Goal: Task Accomplishment & Management: Use online tool/utility

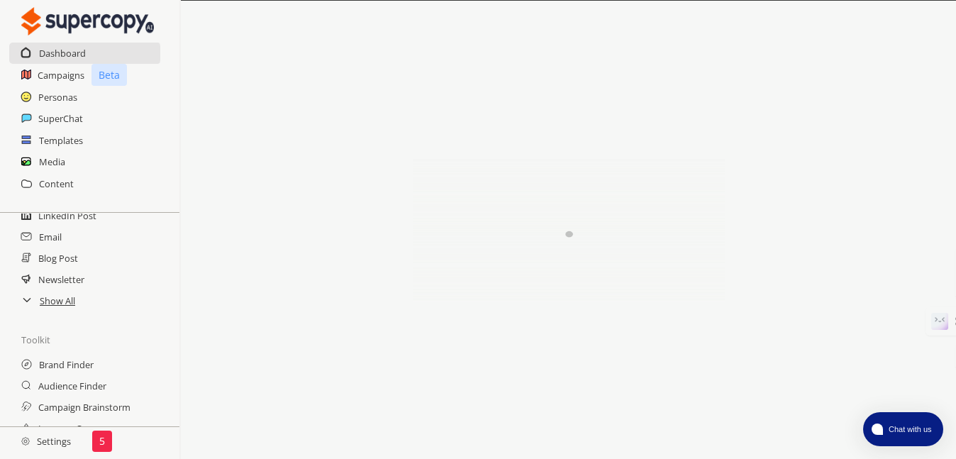
scroll to position [160, 0]
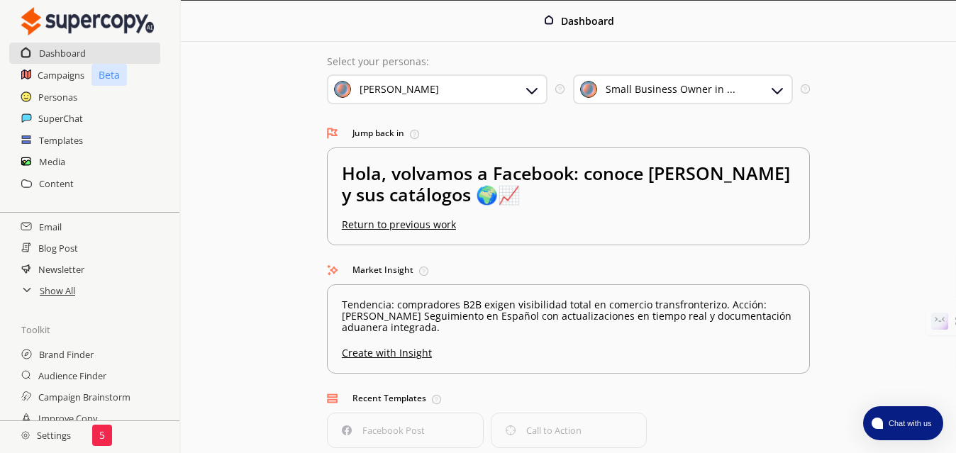
click at [36, 291] on div "Show All" at bounding box center [89, 290] width 179 height 21
click at [43, 297] on h2 "Show All" at bounding box center [58, 290] width 37 height 21
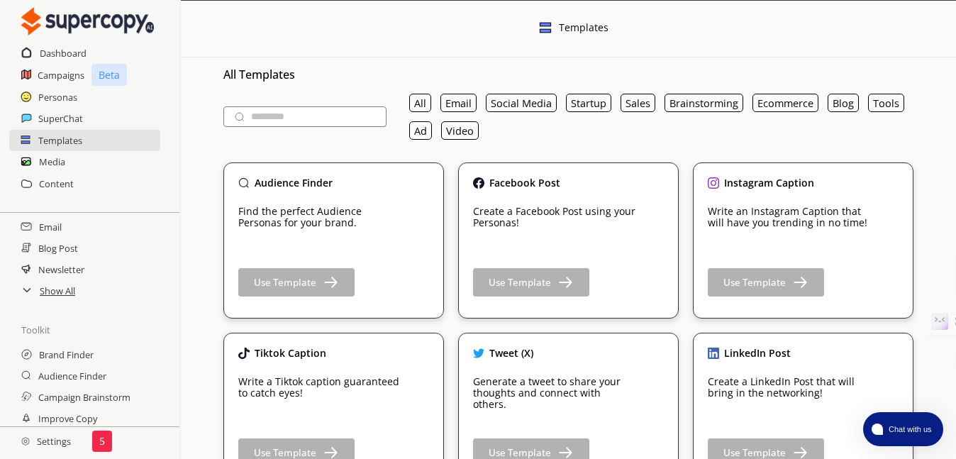
click at [23, 295] on icon at bounding box center [26, 289] width 11 height 11
click at [45, 293] on h2 "Show All" at bounding box center [58, 290] width 37 height 21
click at [74, 116] on h2 "SuperChat" at bounding box center [60, 118] width 45 height 21
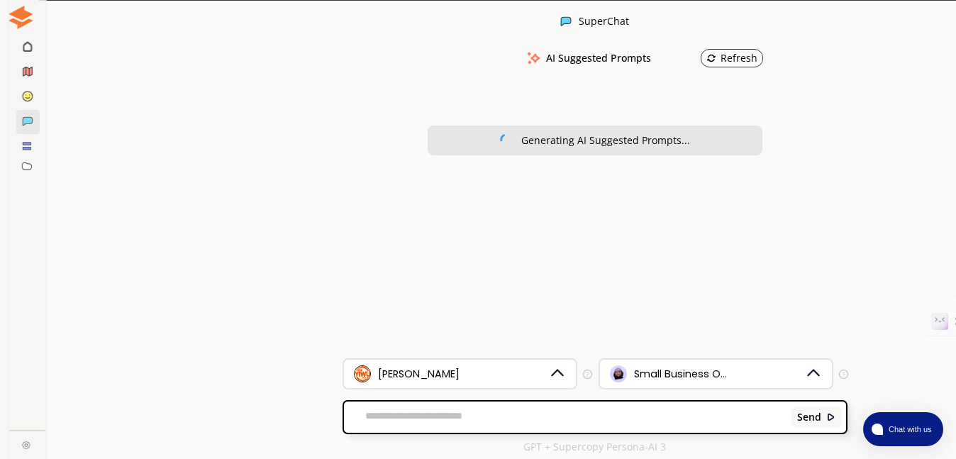
click at [20, 165] on icon at bounding box center [18, 165] width 9 height 7
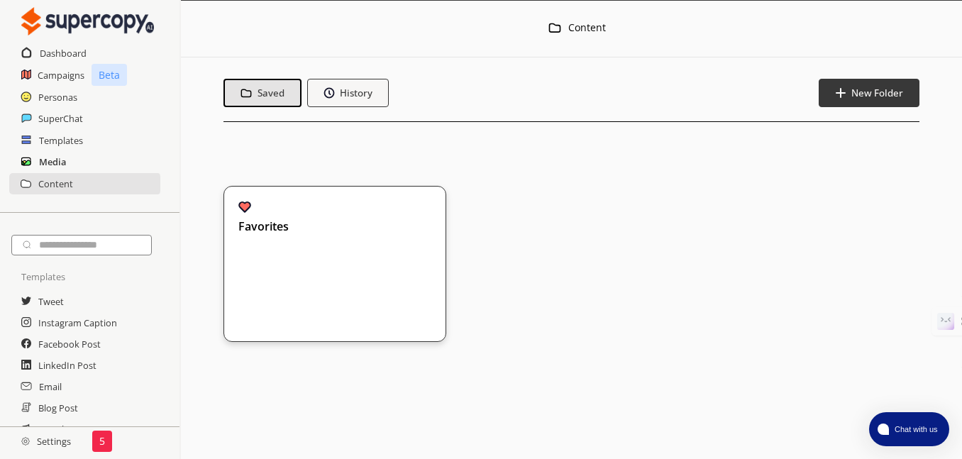
click at [46, 158] on h2 "Media" at bounding box center [52, 161] width 27 height 21
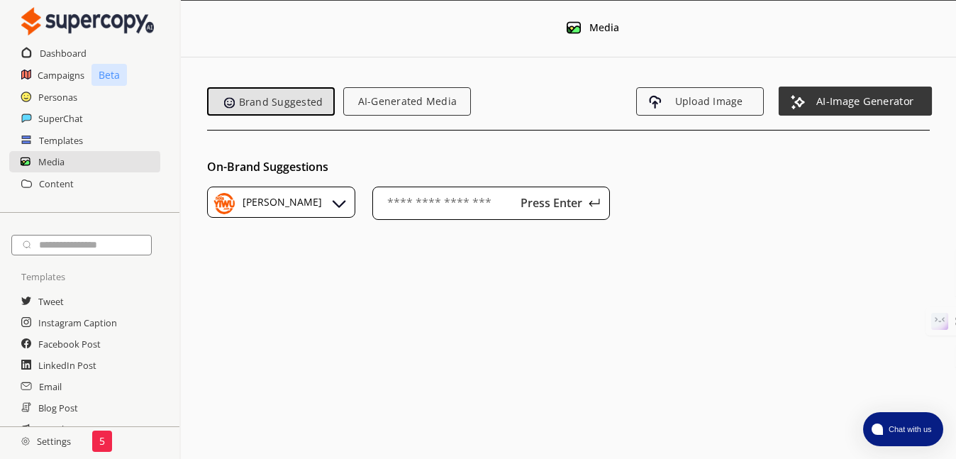
click at [858, 106] on span "AI-Image Generator" at bounding box center [864, 101] width 119 height 12
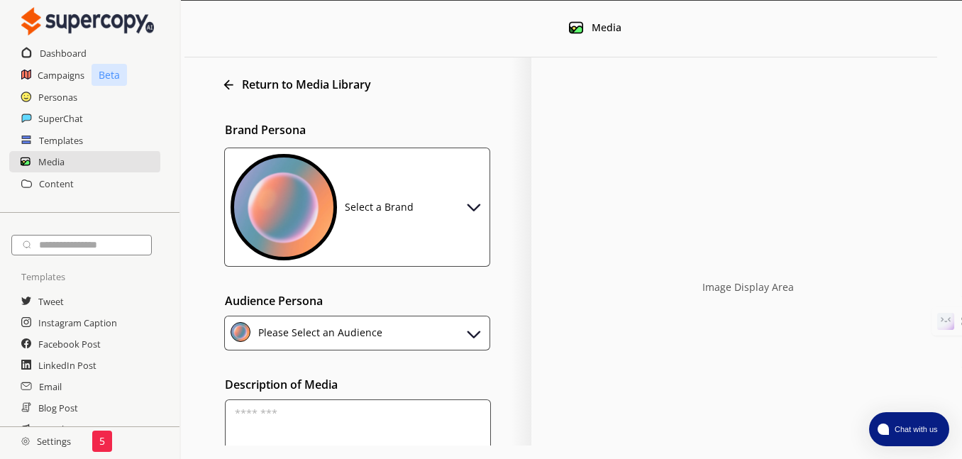
click at [470, 213] on img at bounding box center [474, 206] width 20 height 20
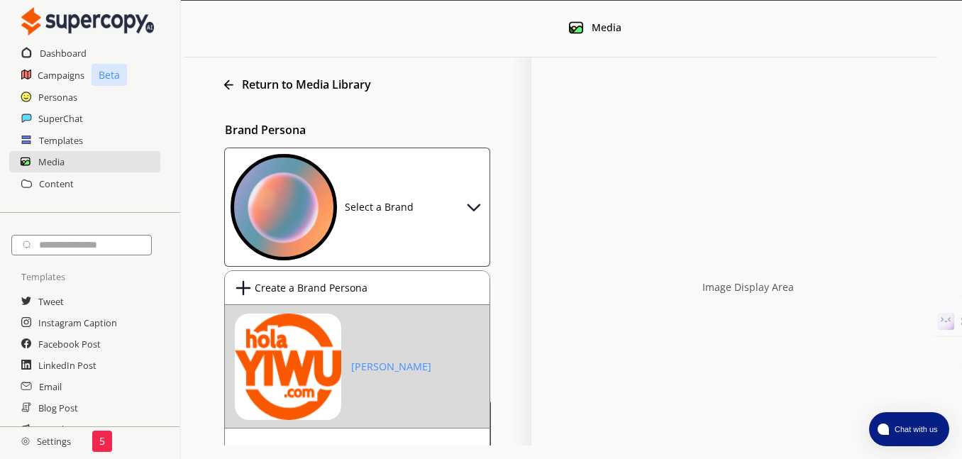
click at [283, 384] on img at bounding box center [288, 366] width 106 height 106
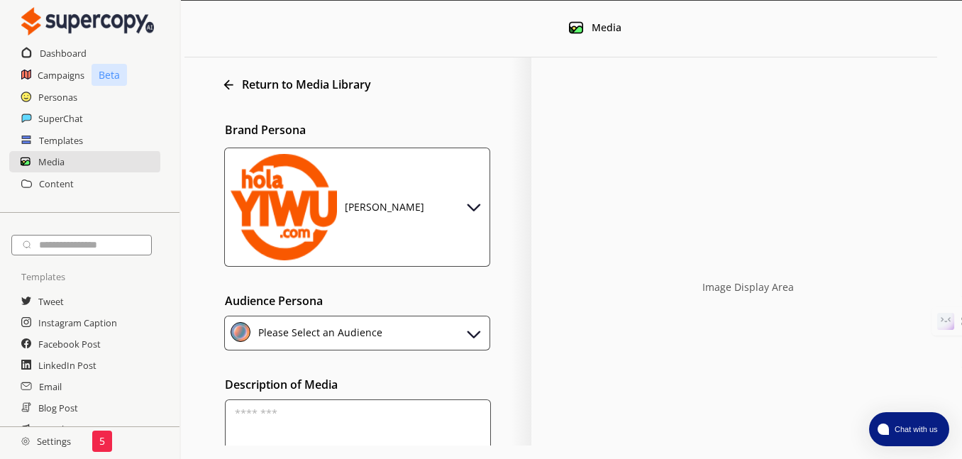
click at [467, 333] on img at bounding box center [474, 333] width 20 height 20
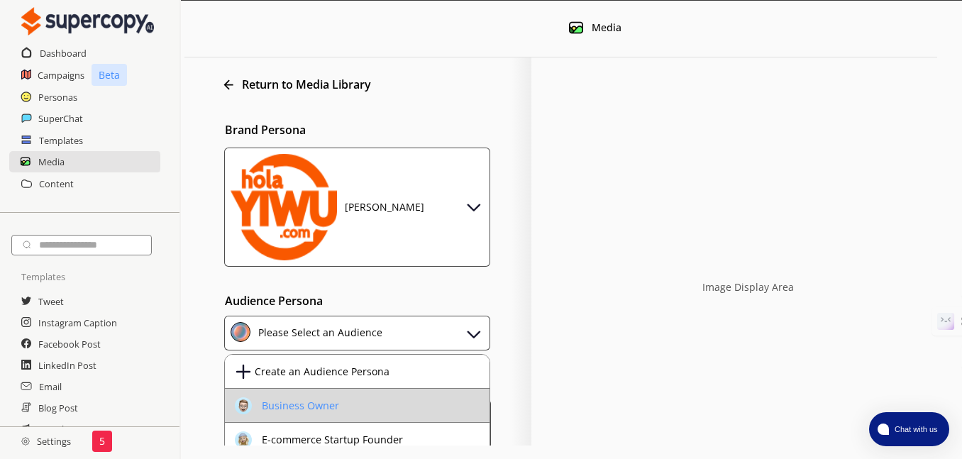
click at [313, 402] on div "Business Owner" at bounding box center [300, 405] width 77 height 11
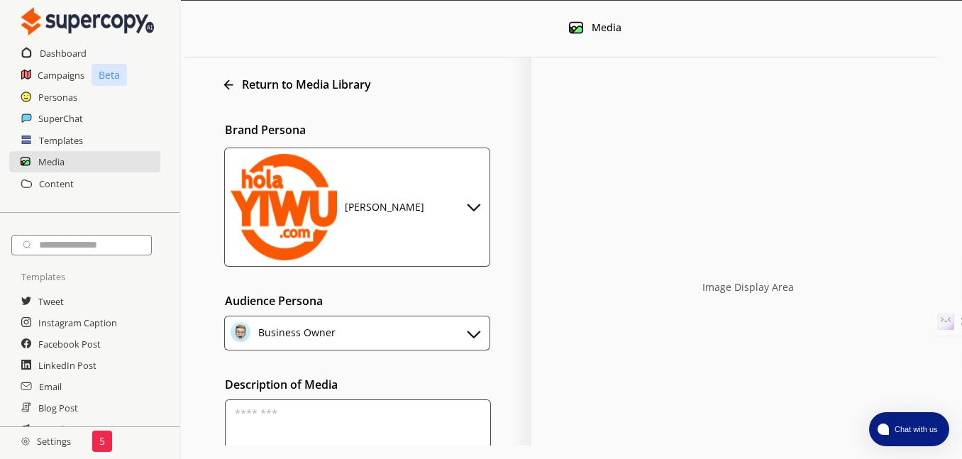
click at [377, 437] on textarea at bounding box center [358, 434] width 266 height 71
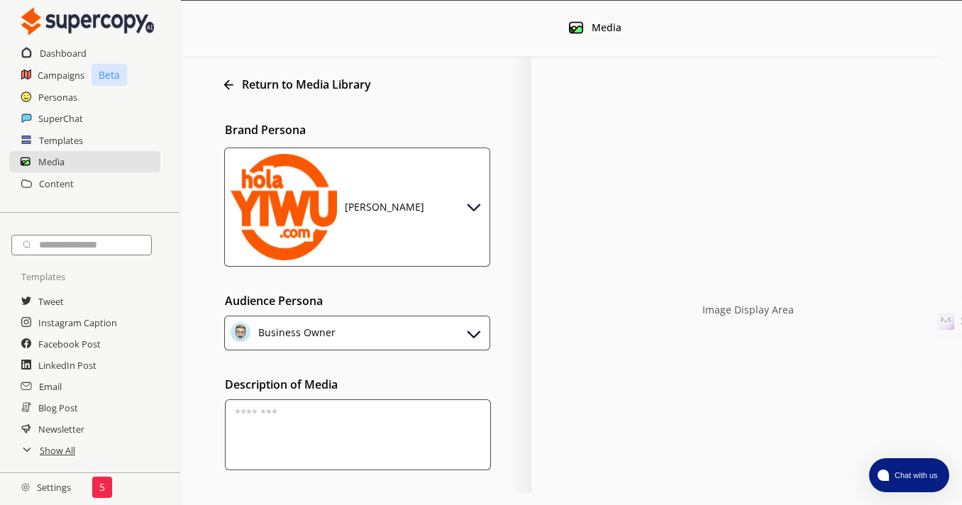
click at [342, 446] on textarea at bounding box center [358, 434] width 266 height 71
type textarea "*"
type textarea "****"
click at [787, 350] on div "Image Display Area" at bounding box center [730, 310] width 384 height 404
click at [46, 458] on h2 "Settings" at bounding box center [46, 487] width 92 height 28
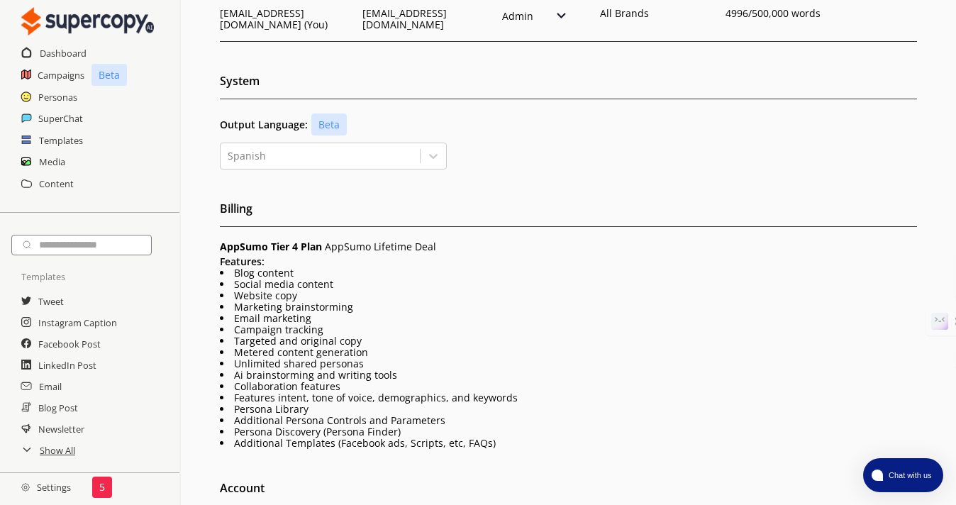
scroll to position [309, 0]
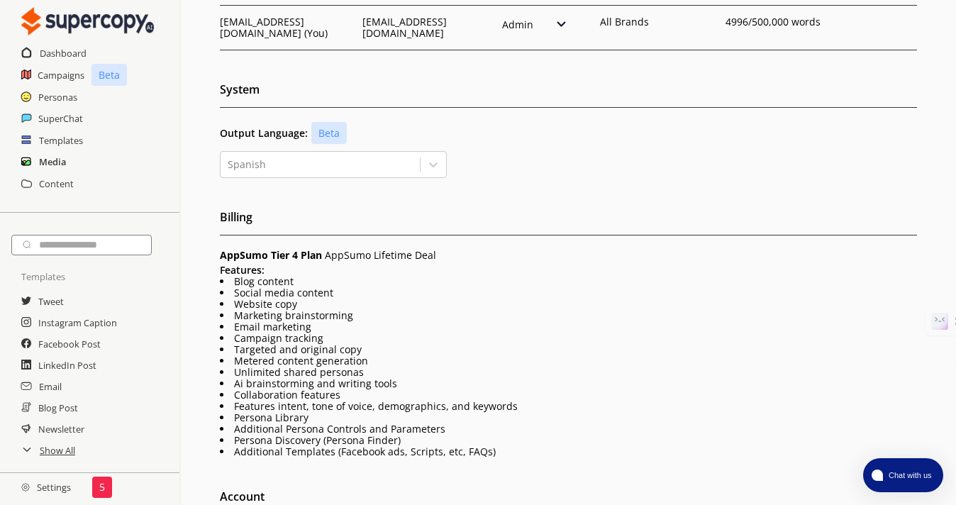
click at [45, 163] on h2 "Media" at bounding box center [52, 161] width 27 height 21
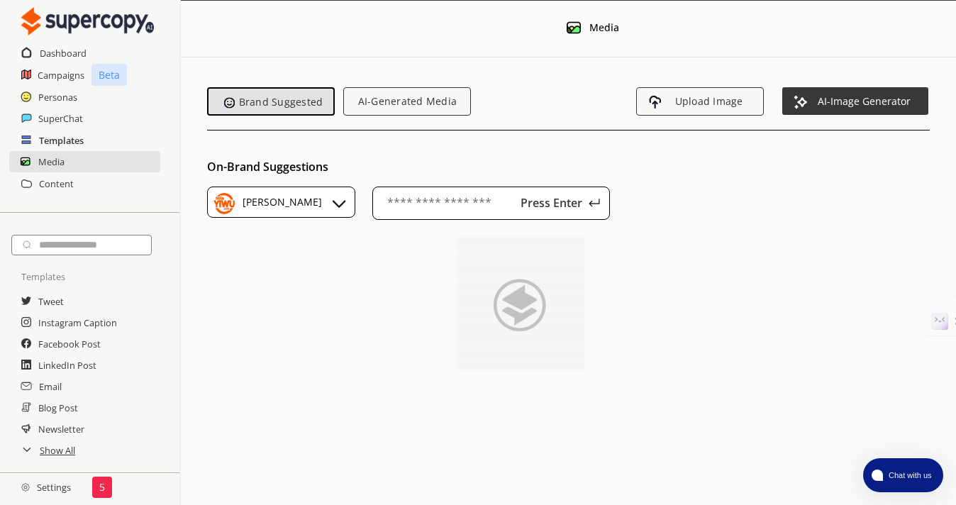
click at [68, 140] on h2 "Templates" at bounding box center [61, 140] width 45 height 21
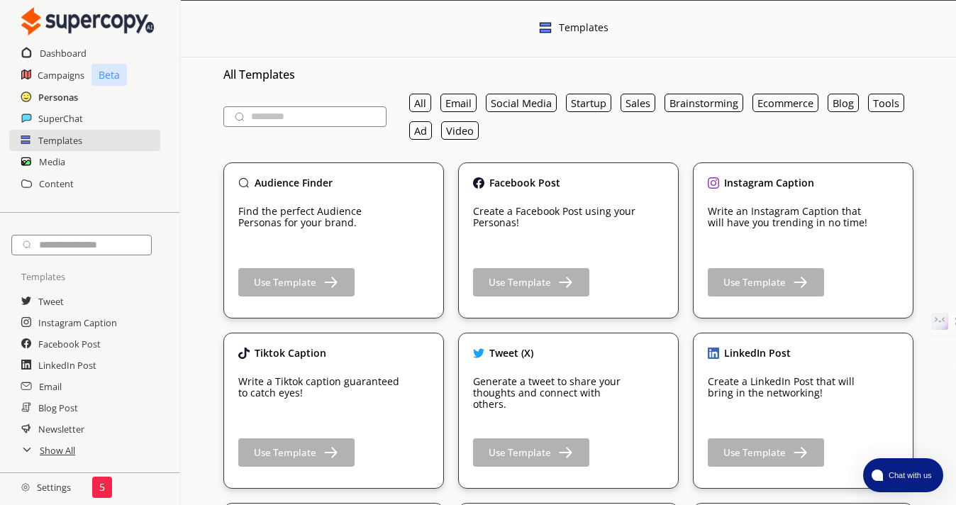
click at [55, 107] on h2 "Personas" at bounding box center [58, 97] width 40 height 21
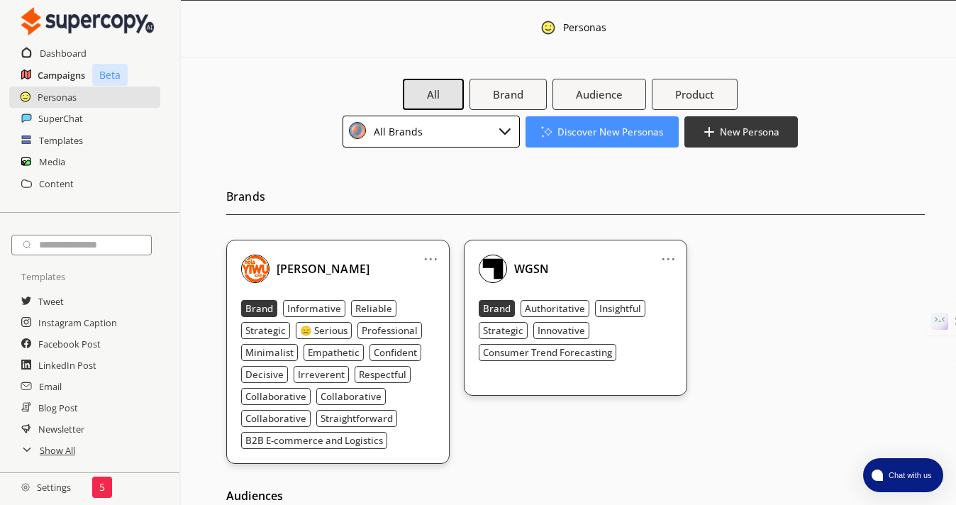
click at [44, 73] on h2 "Campaigns" at bounding box center [62, 75] width 48 height 21
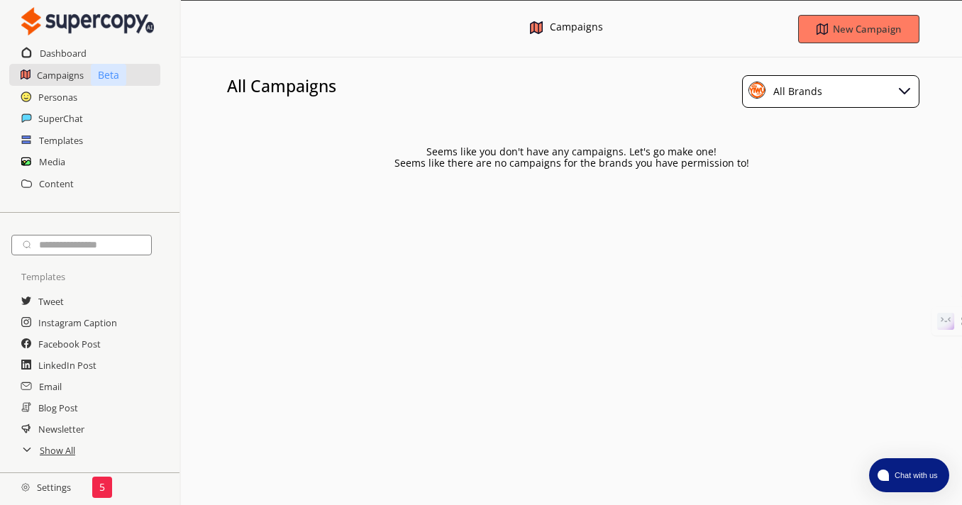
click at [869, 89] on div "All Brands" at bounding box center [830, 91] width 177 height 33
click at [871, 40] on button "New Campaign" at bounding box center [858, 29] width 128 height 30
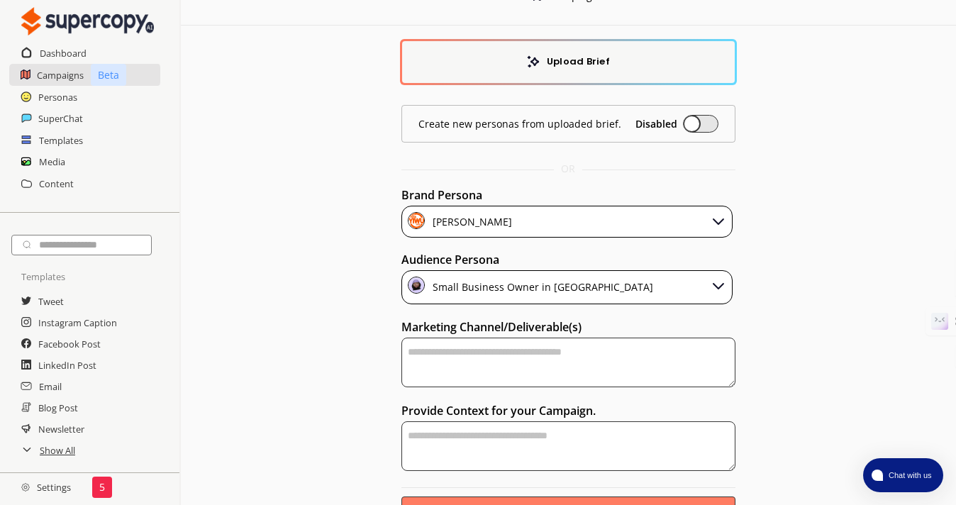
scroll to position [69, 0]
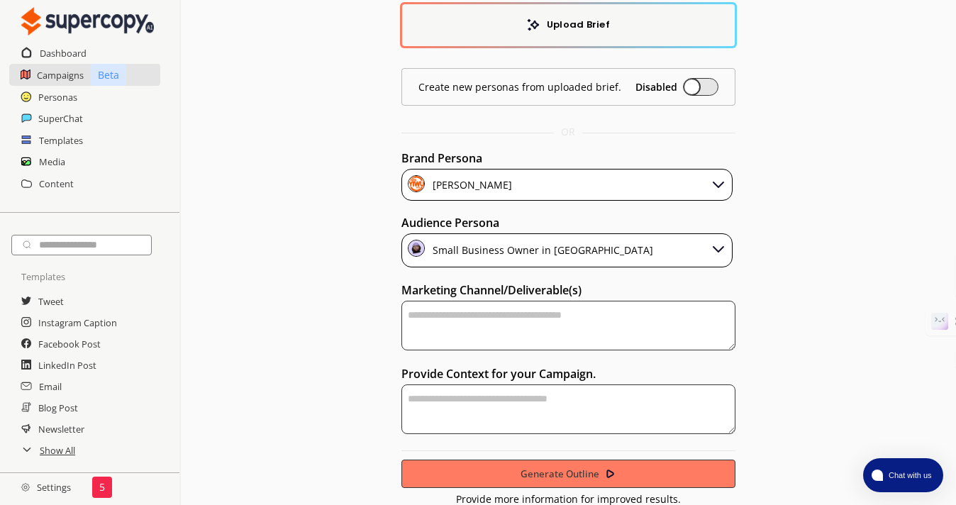
click at [484, 325] on textarea "textarea-textarea" at bounding box center [568, 326] width 335 height 50
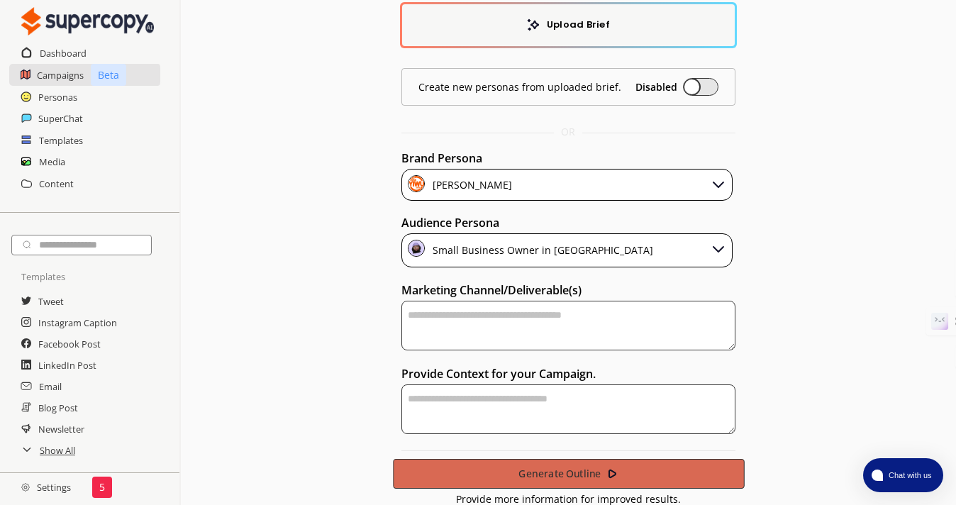
click at [642, 458] on button "Generate Outline" at bounding box center [568, 474] width 351 height 30
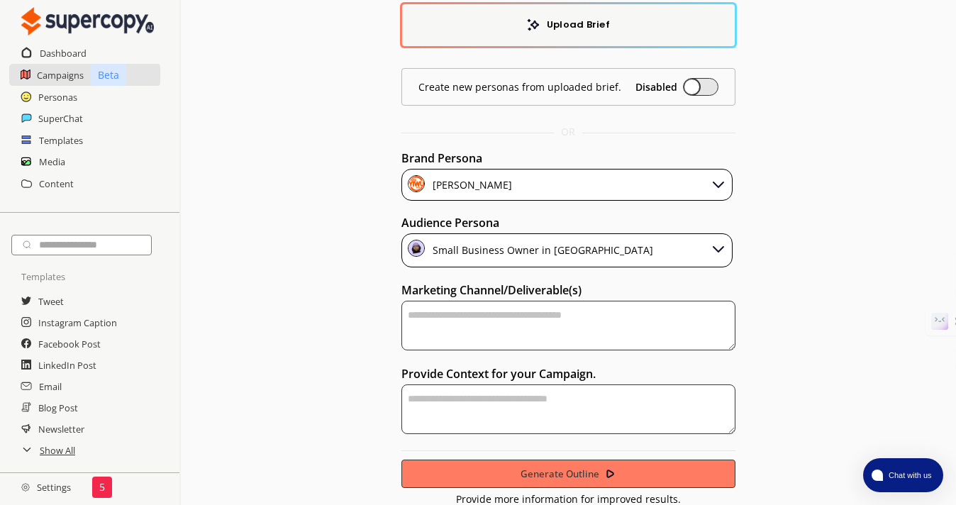
scroll to position [0, 0]
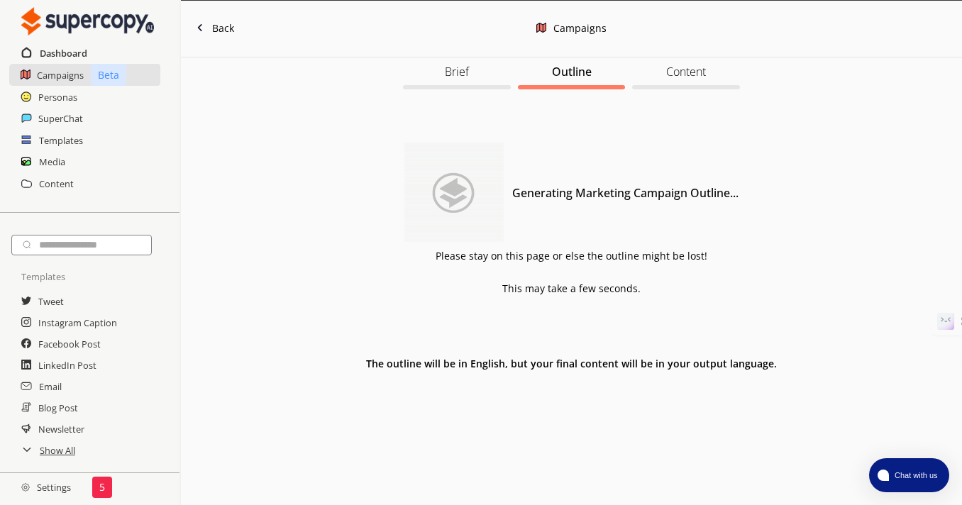
click at [62, 52] on h2 "Dashboard" at bounding box center [64, 53] width 48 height 21
